Goal: Transaction & Acquisition: Purchase product/service

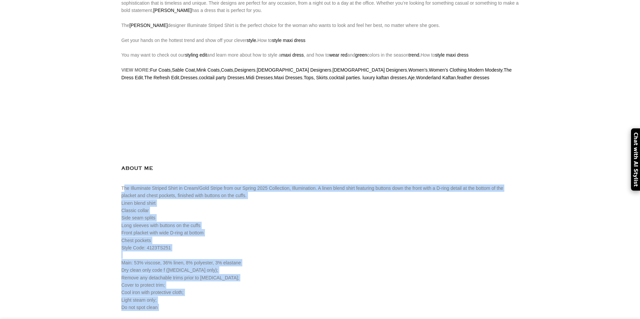
scroll to position [702, 0]
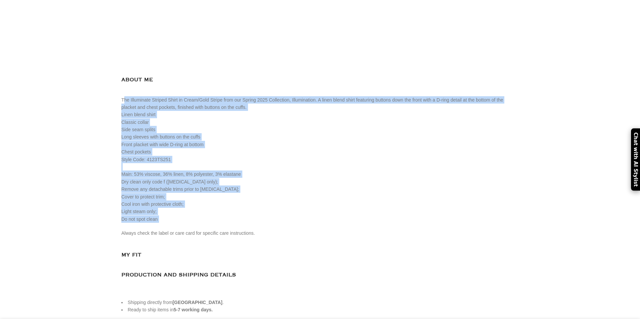
drag, startPoint x: 122, startPoint y: 98, endPoint x: 186, endPoint y: 236, distance: 152.6
click at [186, 236] on div "[PERSON_NAME] Women’s Illuminate Striped Shirt [PERSON_NAME] Illuminate Striped…" at bounding box center [319, 51] width 397 height 524
copy div "The Illuminate Striped Shirt in Cream/Gold Stripe from our Spring 2025 Collecti…"
